Goal: Information Seeking & Learning: Learn about a topic

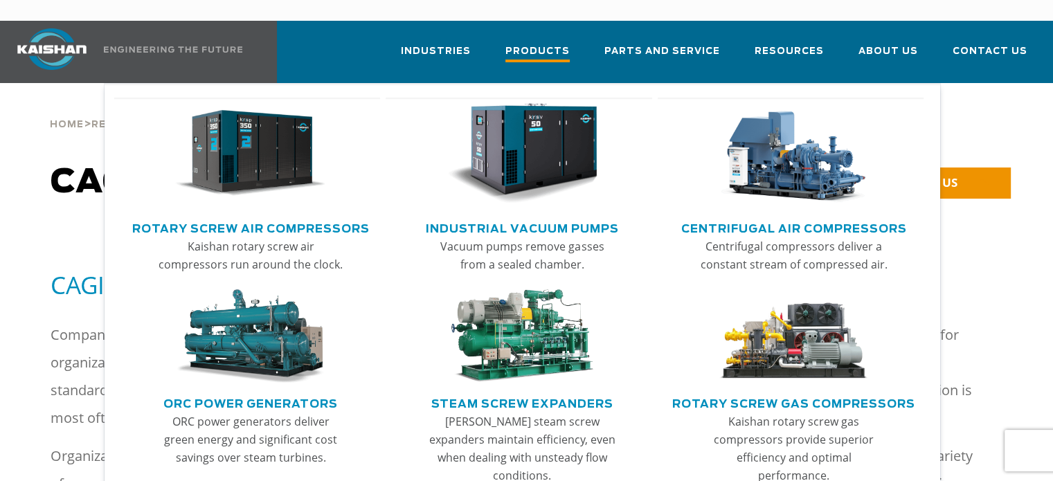
click at [556, 44] on span "Products" at bounding box center [537, 53] width 64 height 19
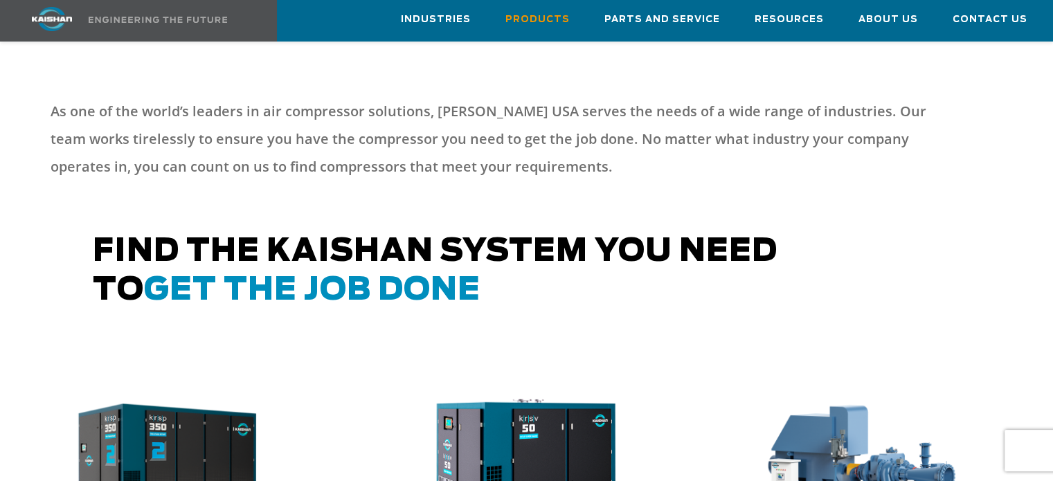
scroll to position [692, 0]
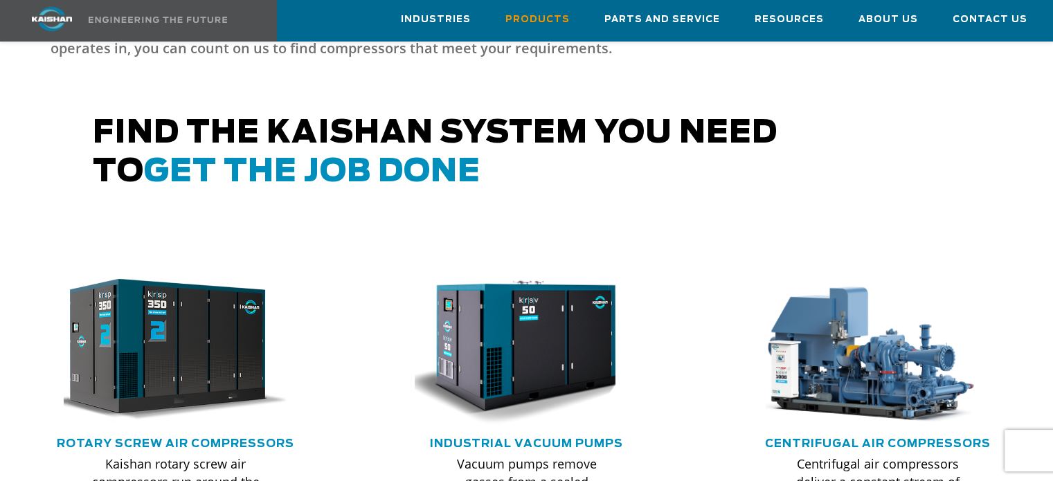
click at [230, 327] on img at bounding box center [165, 350] width 246 height 166
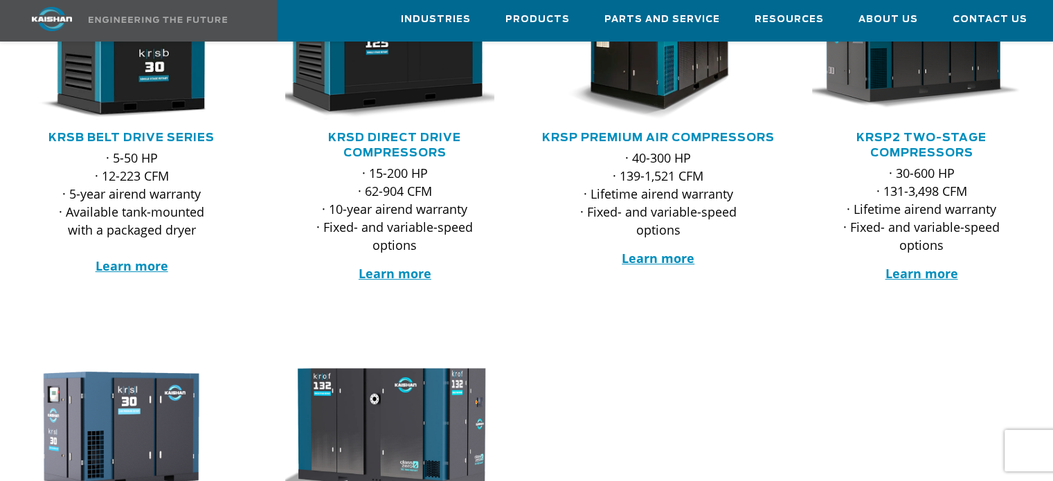
scroll to position [277, 0]
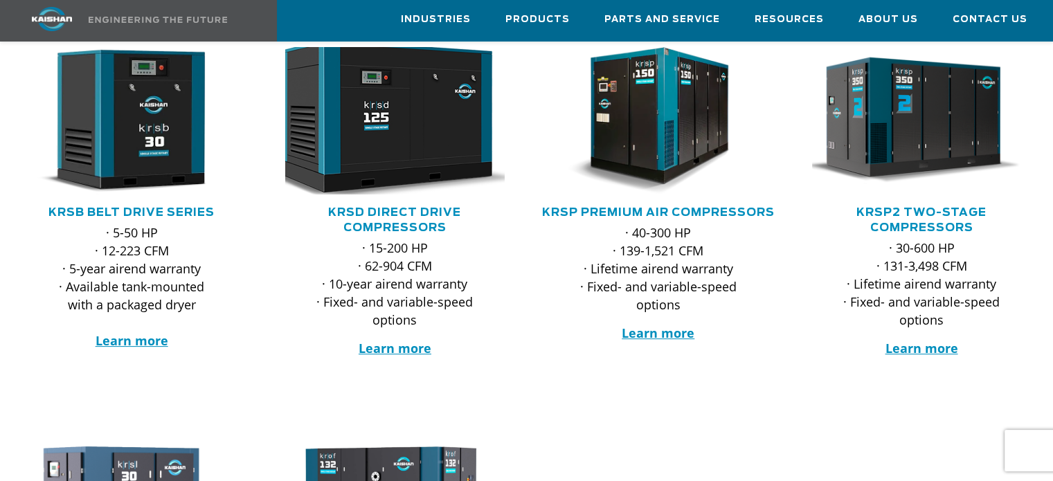
click at [384, 124] on img at bounding box center [384, 120] width 241 height 163
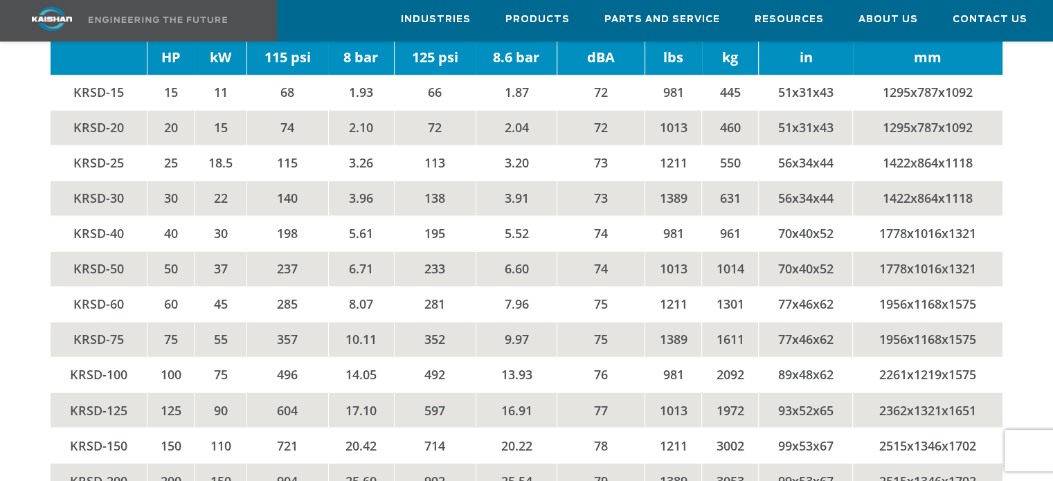
scroll to position [2145, 0]
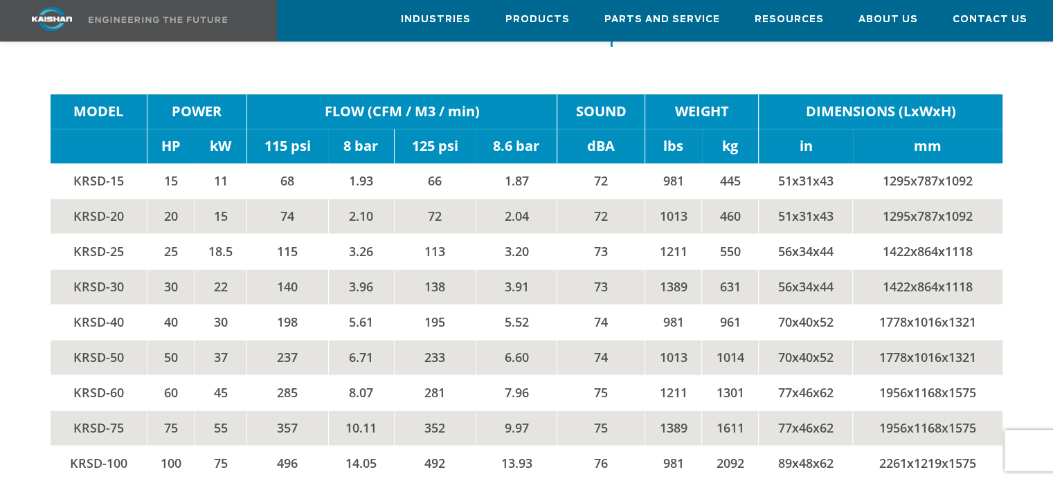
click at [884, 269] on td "1422x864x1118" at bounding box center [927, 286] width 149 height 35
drag, startPoint x: 879, startPoint y: 258, endPoint x: 982, endPoint y: 265, distance: 103.4
click at [982, 269] on td "1422x864x1118" at bounding box center [927, 286] width 149 height 35
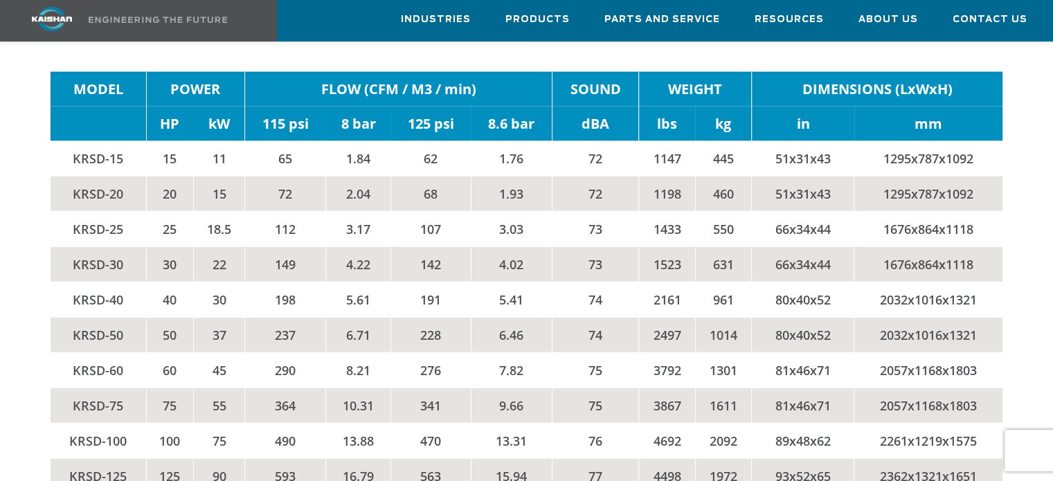
scroll to position [2838, 0]
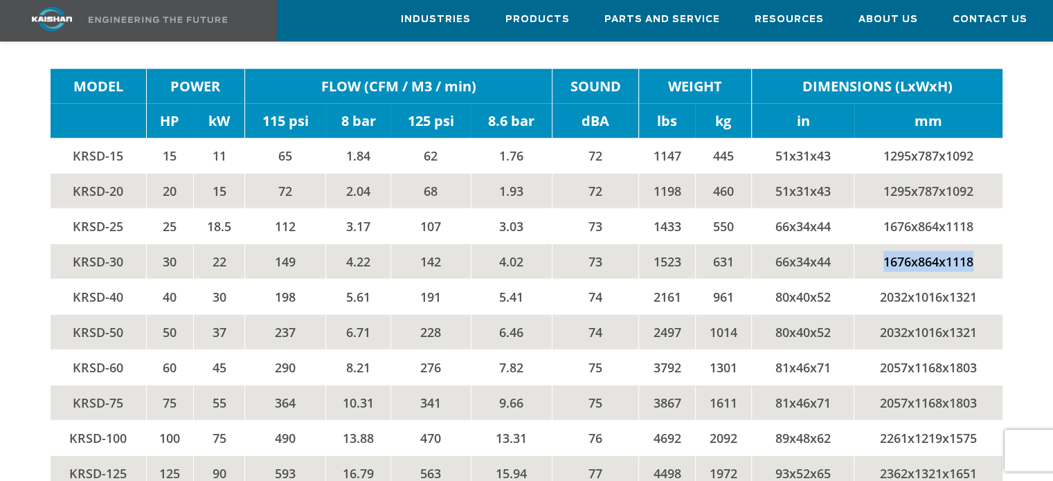
drag, startPoint x: 878, startPoint y: 232, endPoint x: 986, endPoint y: 237, distance: 108.1
click at [984, 244] on td "1676x864x1118" at bounding box center [928, 261] width 148 height 35
